Goal: Information Seeking & Learning: Learn about a topic

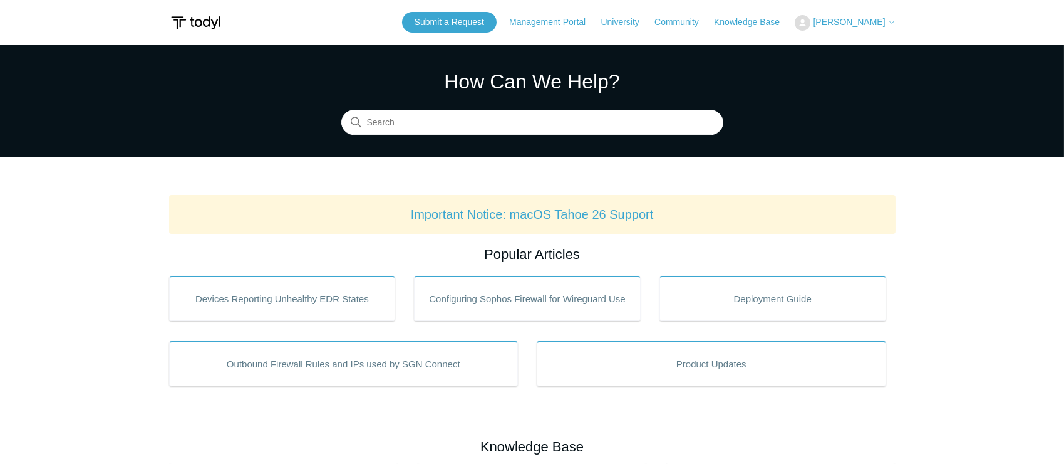
click at [455, 133] on input "Search" at bounding box center [532, 122] width 382 height 25
type input "network location"
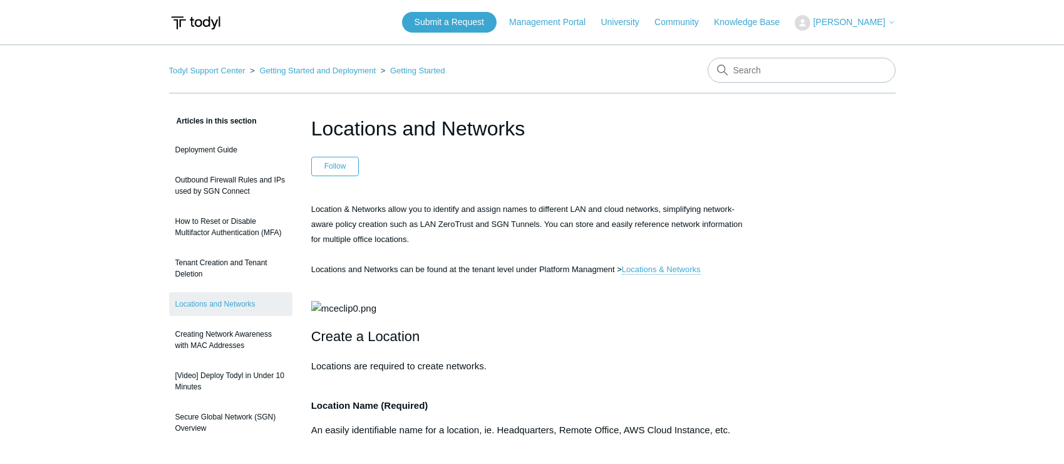
scroll to position [170, 0]
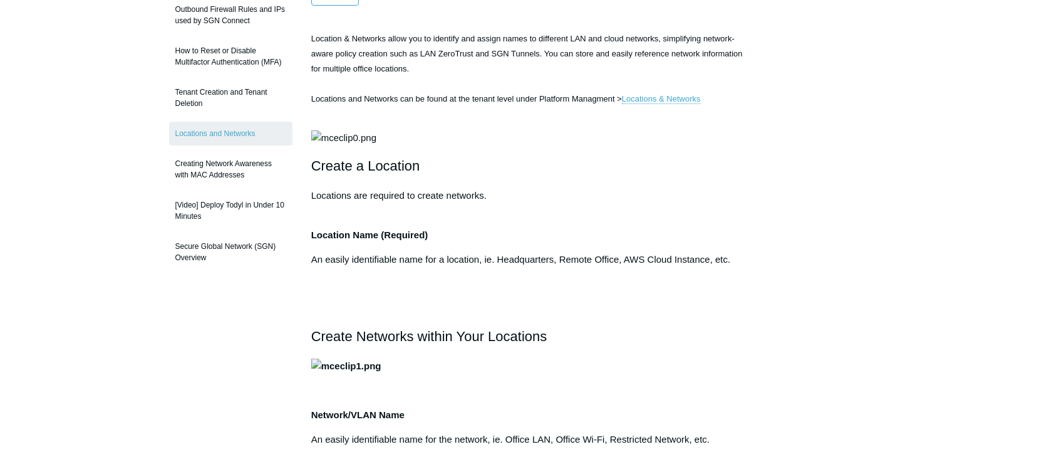
click at [376, 145] on img at bounding box center [343, 137] width 65 height 15
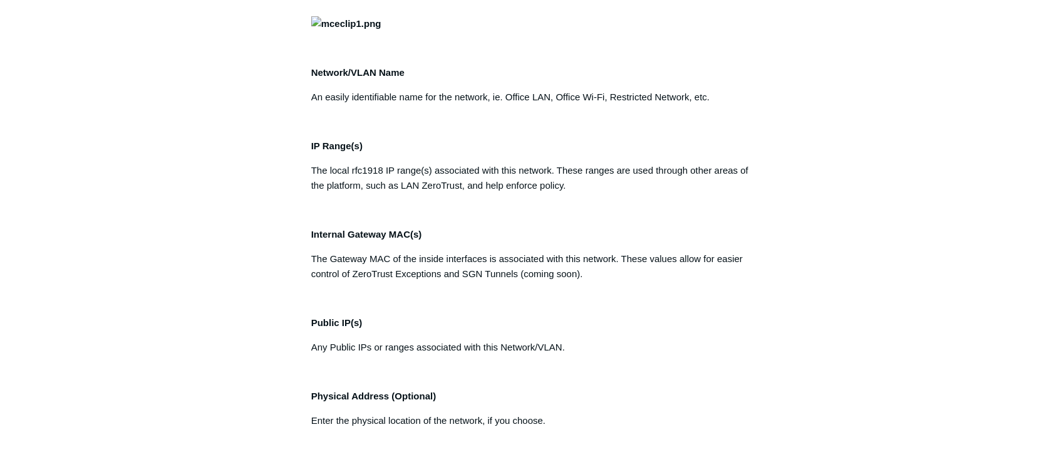
scroll to position [740, 0]
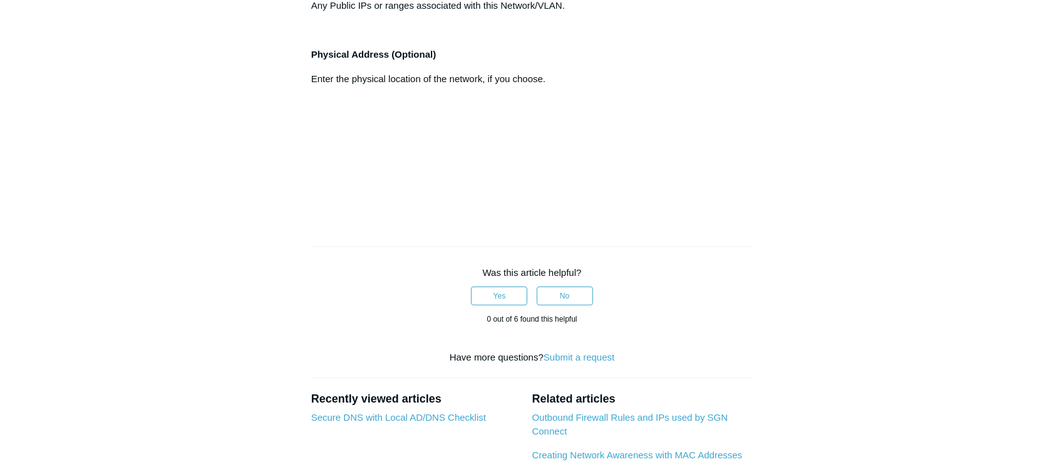
drag, startPoint x: 309, startPoint y: 266, endPoint x: 485, endPoint y: 257, distance: 176.9
drag, startPoint x: 681, startPoint y: 258, endPoint x: 482, endPoint y: 250, distance: 199.4
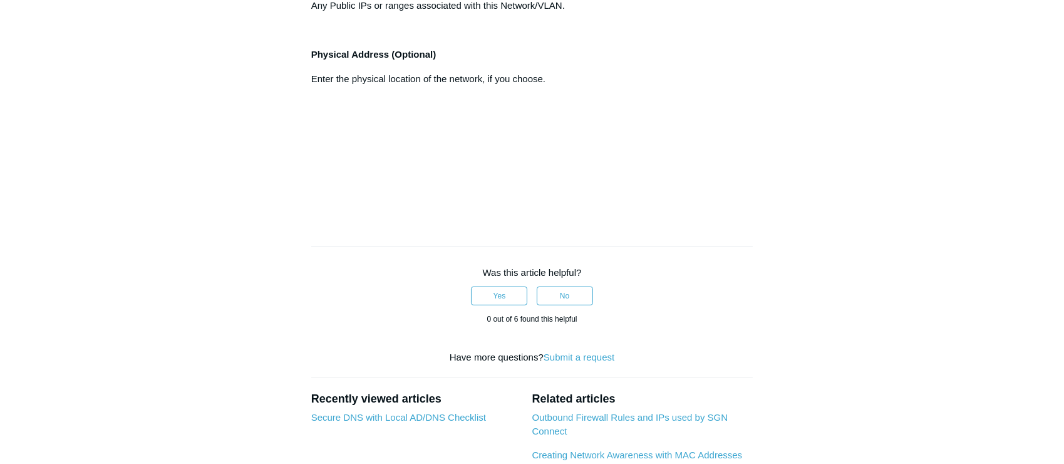
drag, startPoint x: 309, startPoint y: 330, endPoint x: 589, endPoint y: 343, distance: 280.4
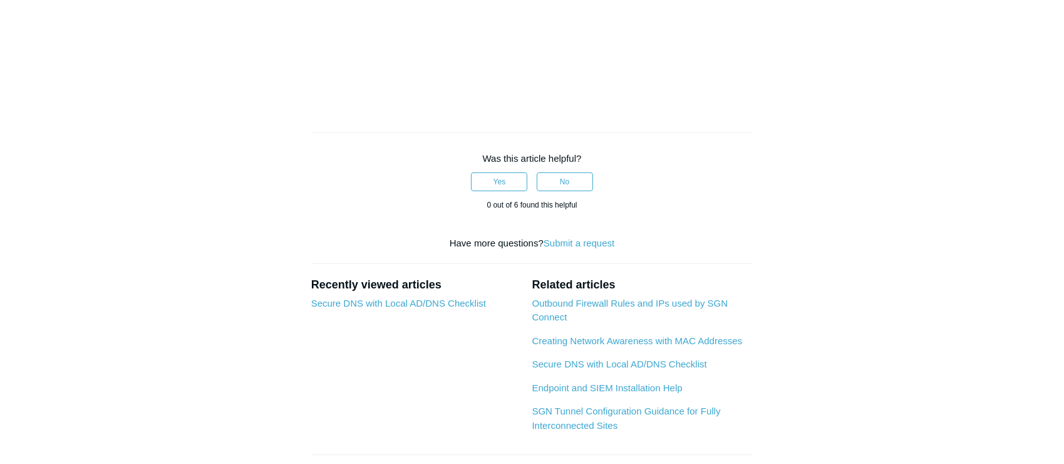
drag, startPoint x: 313, startPoint y: 308, endPoint x: 428, endPoint y: 309, distance: 115.9
drag, startPoint x: 489, startPoint y: 309, endPoint x: 588, endPoint y: 312, distance: 99.6
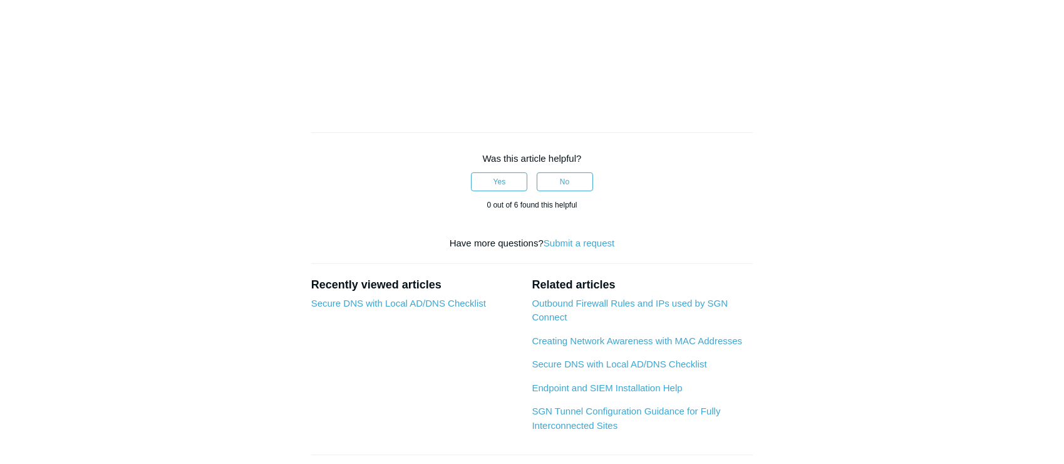
drag, startPoint x: 739, startPoint y: 309, endPoint x: 426, endPoint y: 320, distance: 312.8
drag, startPoint x: 603, startPoint y: 330, endPoint x: 375, endPoint y: 331, distance: 228.0
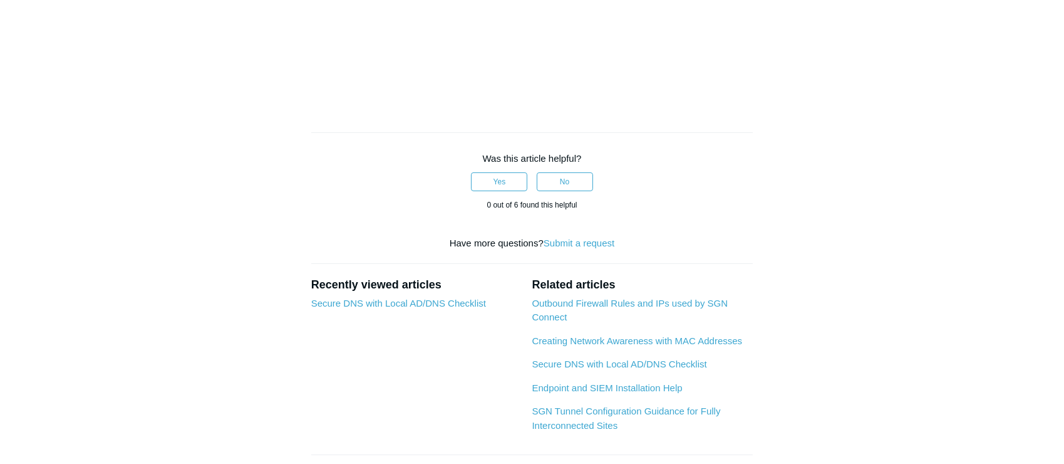
drag, startPoint x: 326, startPoint y: 318, endPoint x: 452, endPoint y: 323, distance: 125.4
drag, startPoint x: 452, startPoint y: 323, endPoint x: 509, endPoint y: 323, distance: 57.6
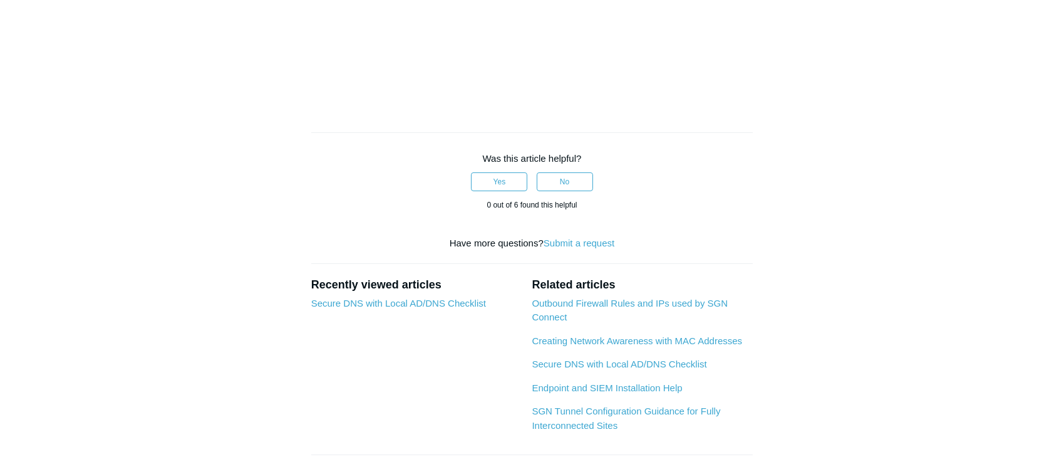
drag, startPoint x: 506, startPoint y: 319, endPoint x: 334, endPoint y: 309, distance: 172.0
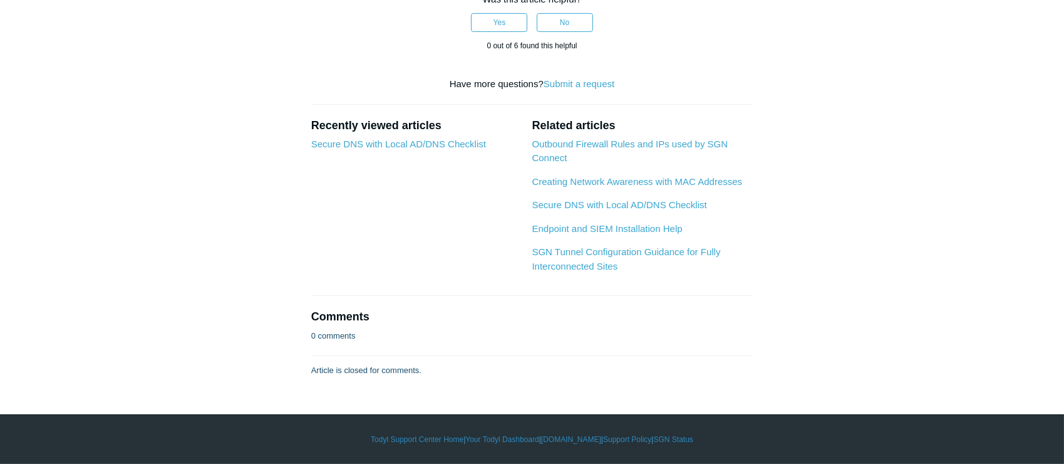
scroll to position [1139, 0]
